Goal: Information Seeking & Learning: Learn about a topic

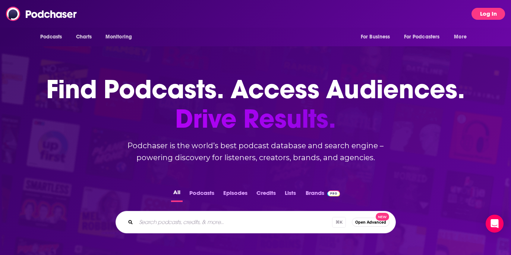
click at [492, 15] on button "Log In" at bounding box center [489, 14] width 34 height 12
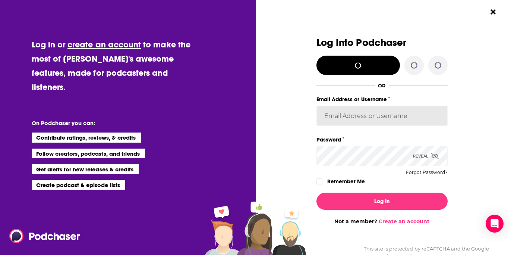
type input "DoubleForte"
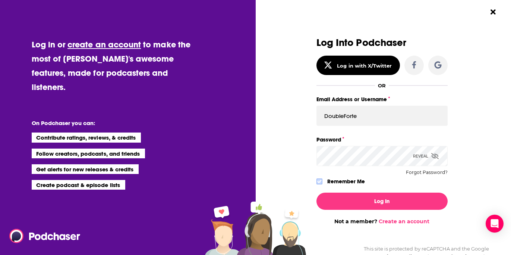
click at [320, 182] on icon "Dialog" at bounding box center [319, 181] width 4 height 4
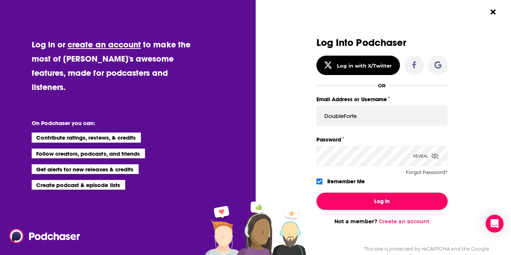
click at [335, 205] on button "Log In" at bounding box center [382, 200] width 131 height 17
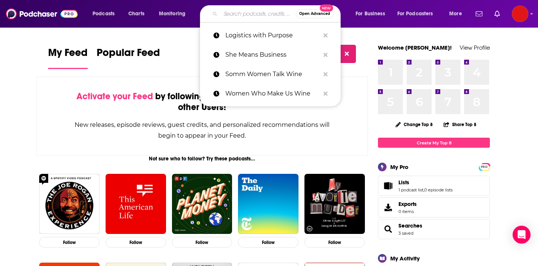
click at [228, 16] on input "Search podcasts, credits, & more..." at bounding box center [257, 14] width 75 height 12
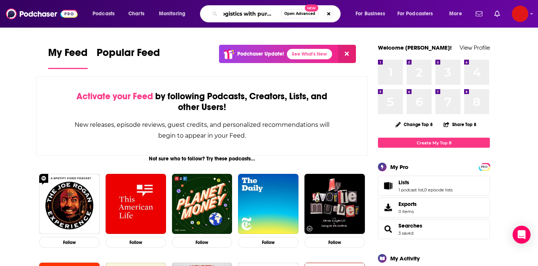
scroll to position [0, 7]
type input "logistics with purpose"
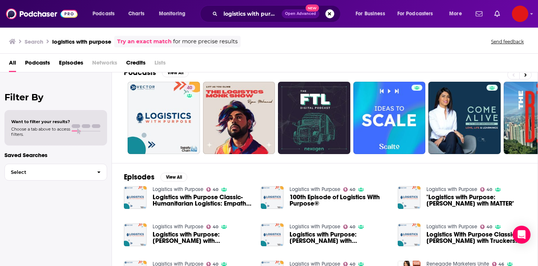
scroll to position [11, 0]
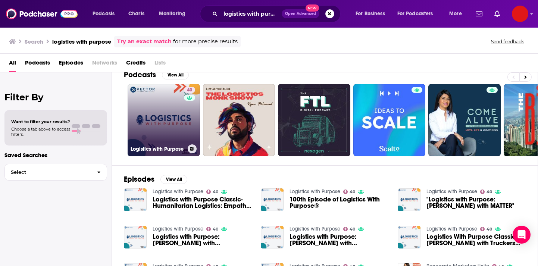
click at [156, 114] on link "40 Logistics with Purpose" at bounding box center [164, 120] width 72 height 72
